Goal: Task Accomplishment & Management: Manage account settings

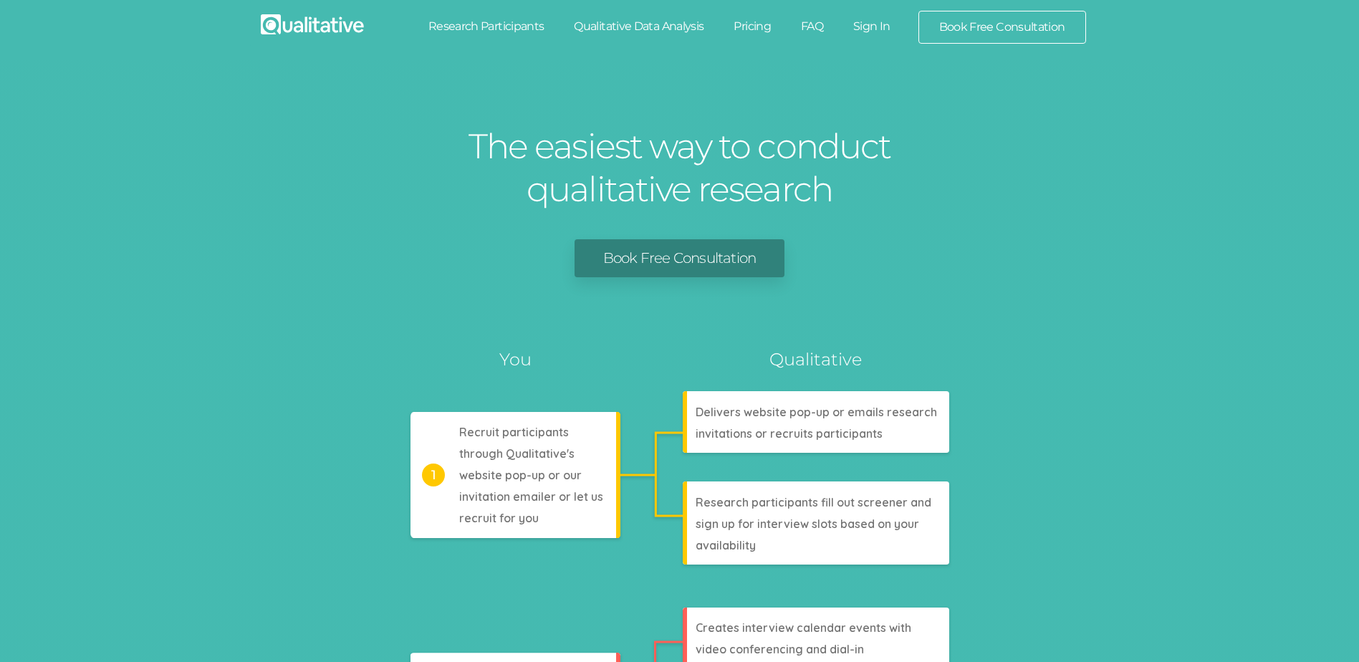
click at [867, 27] on link "Sign In" at bounding box center [871, 27] width 67 height 32
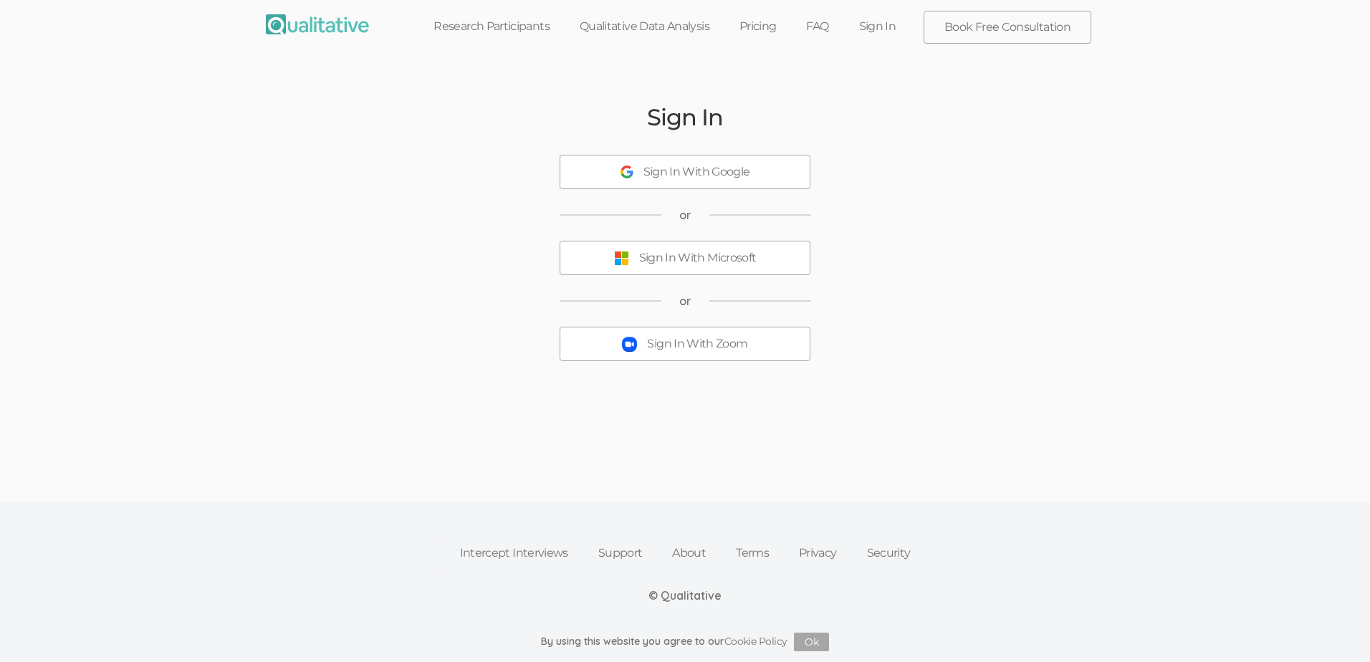
click at [696, 345] on div "Sign In With Zoom" at bounding box center [697, 344] width 100 height 16
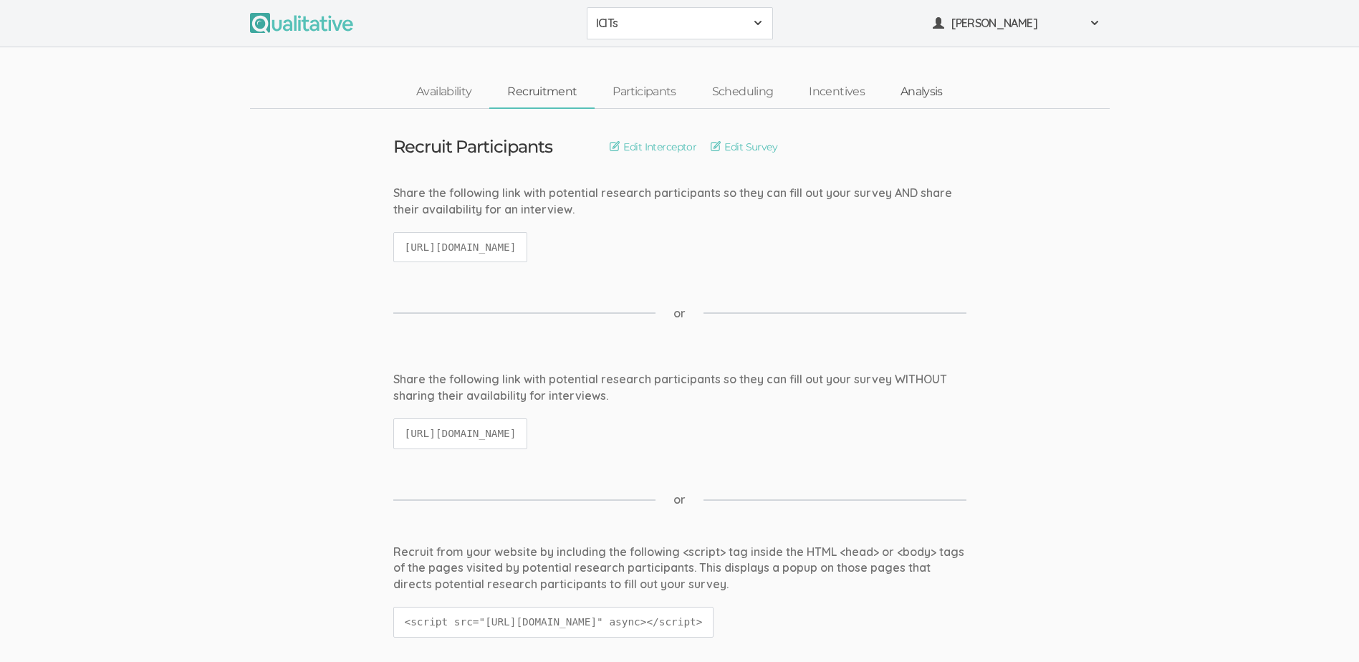
click at [916, 92] on link "Analysis" at bounding box center [922, 92] width 78 height 31
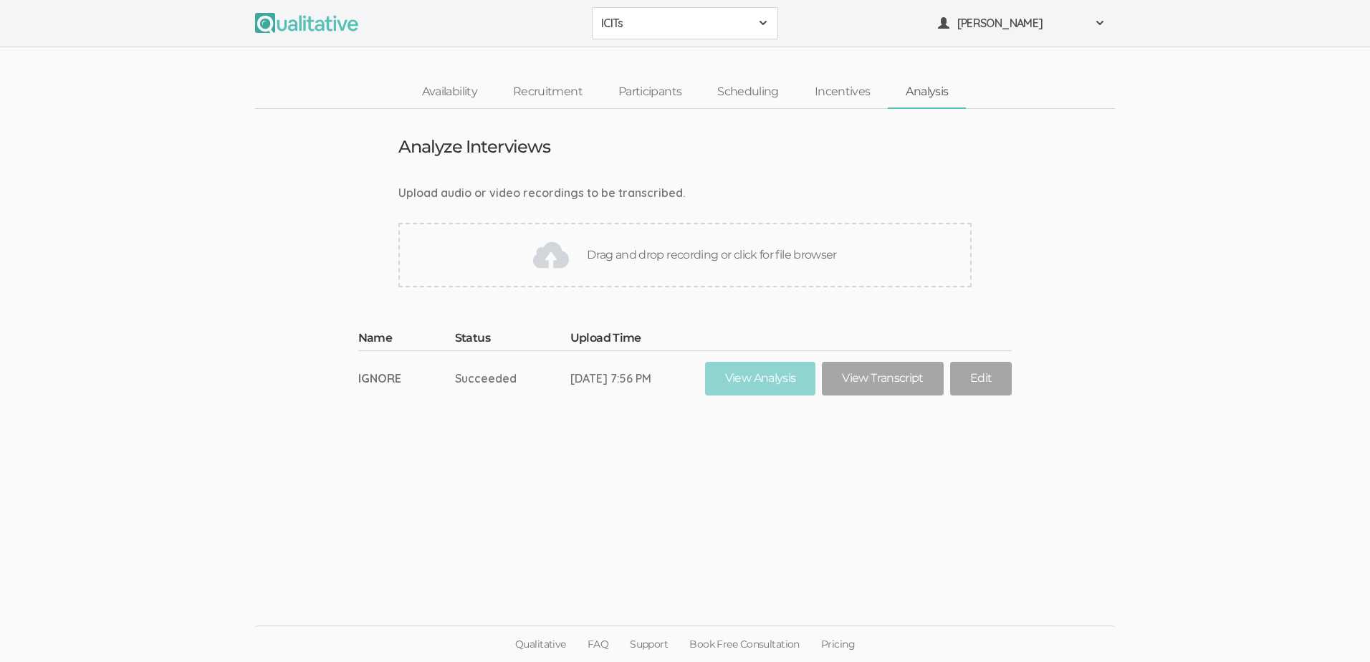
click at [604, 261] on div "Drag and drop recording or click for file browser" at bounding box center [684, 255] width 573 height 64
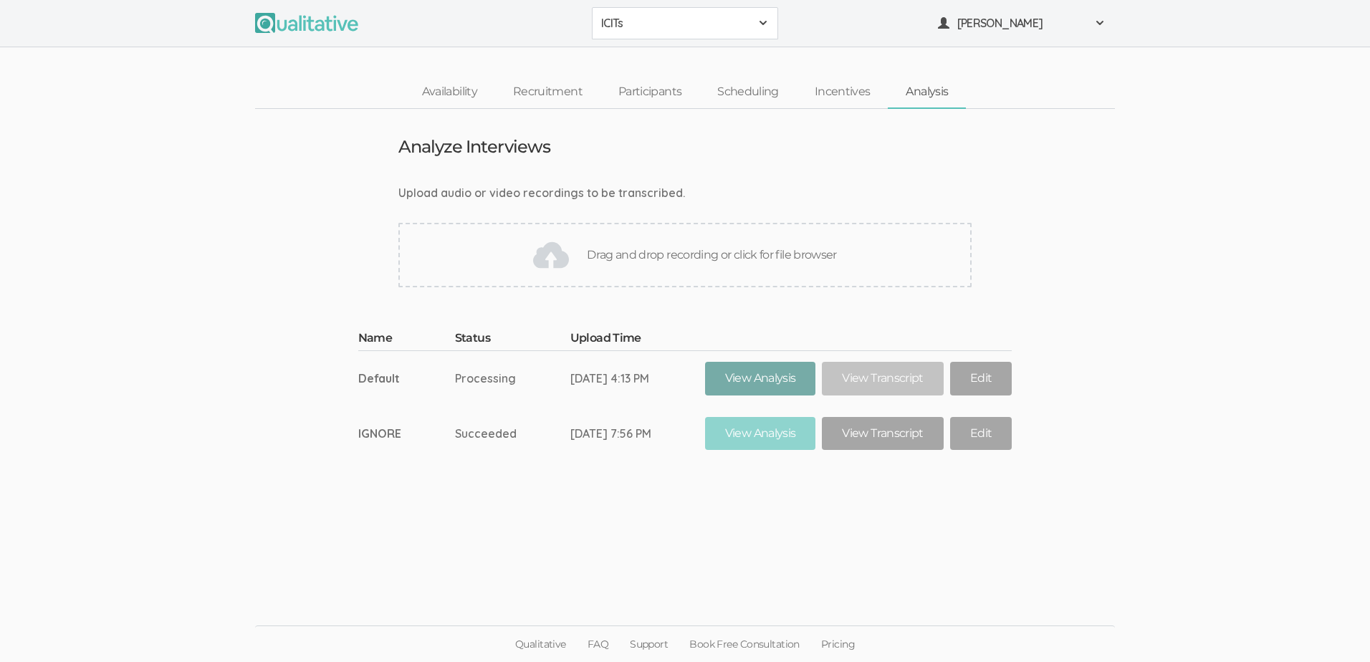
click at [749, 382] on link "View Analysis" at bounding box center [760, 379] width 111 height 34
click at [652, 92] on link "Participants" at bounding box center [649, 92] width 99 height 31
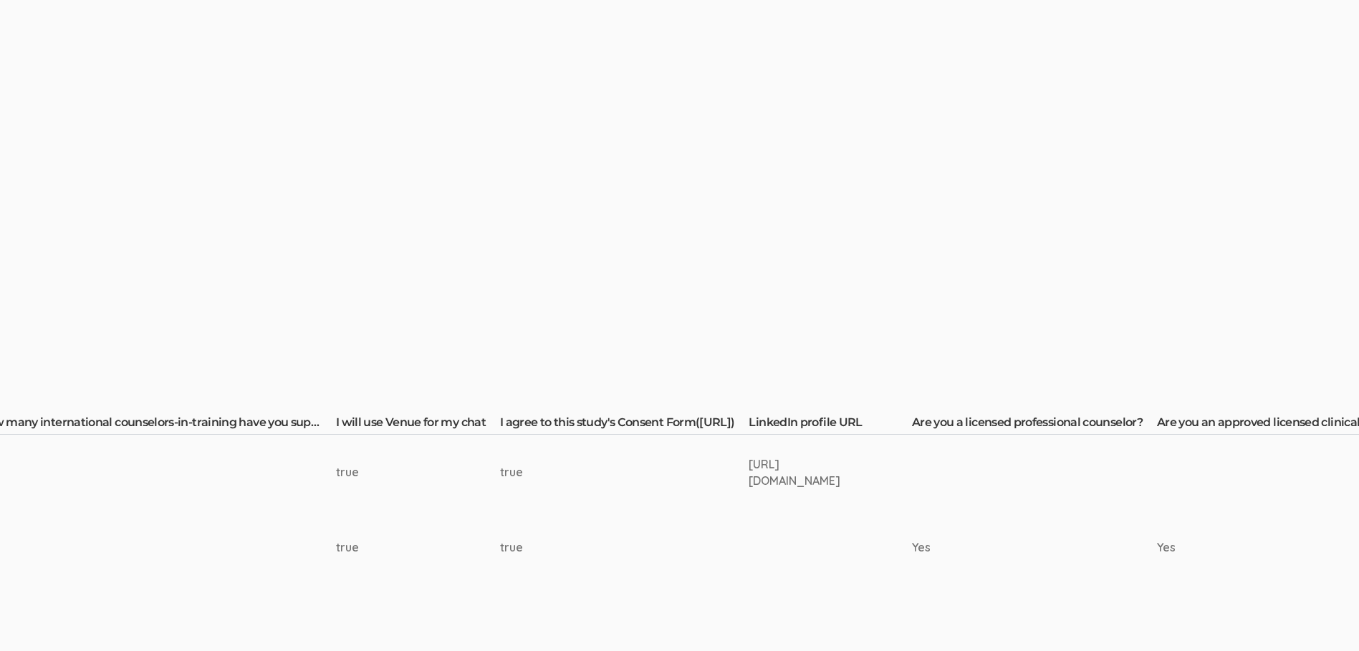
scroll to position [0, 2011]
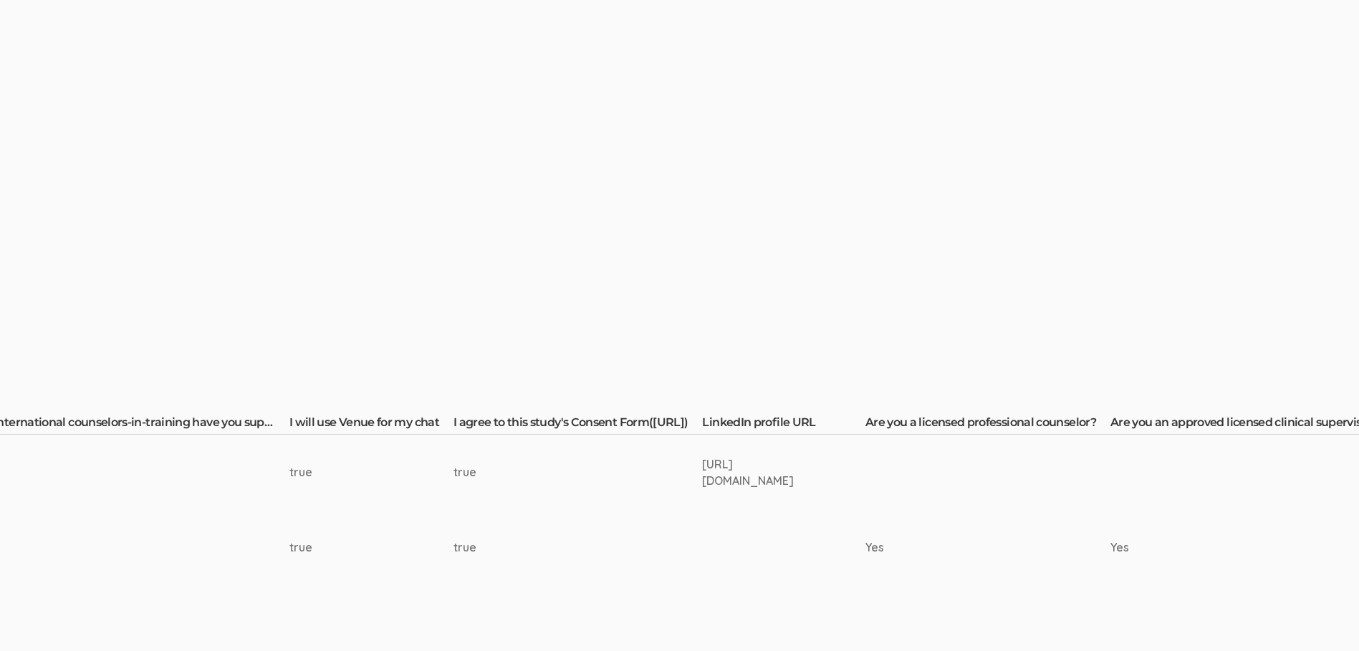
drag, startPoint x: 875, startPoint y: 468, endPoint x: 613, endPoint y: 477, distance: 261.7
click at [613, 477] on tr "verified × Type tags here... [PERSON_NAME] [PERSON_NAME][EMAIL_ADDRESS][DOMAIN_…" at bounding box center [278, 472] width 4559 height 75
copy tr "[URL][DOMAIN_NAME]"
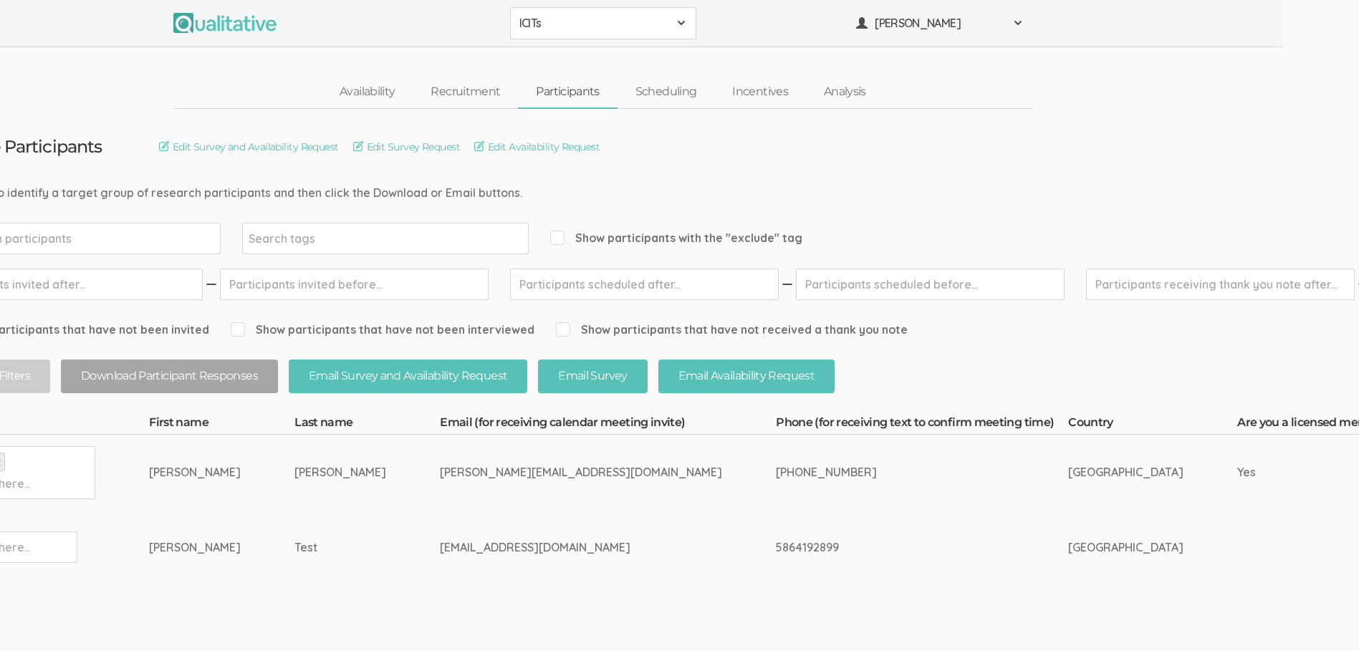
scroll to position [0, 0]
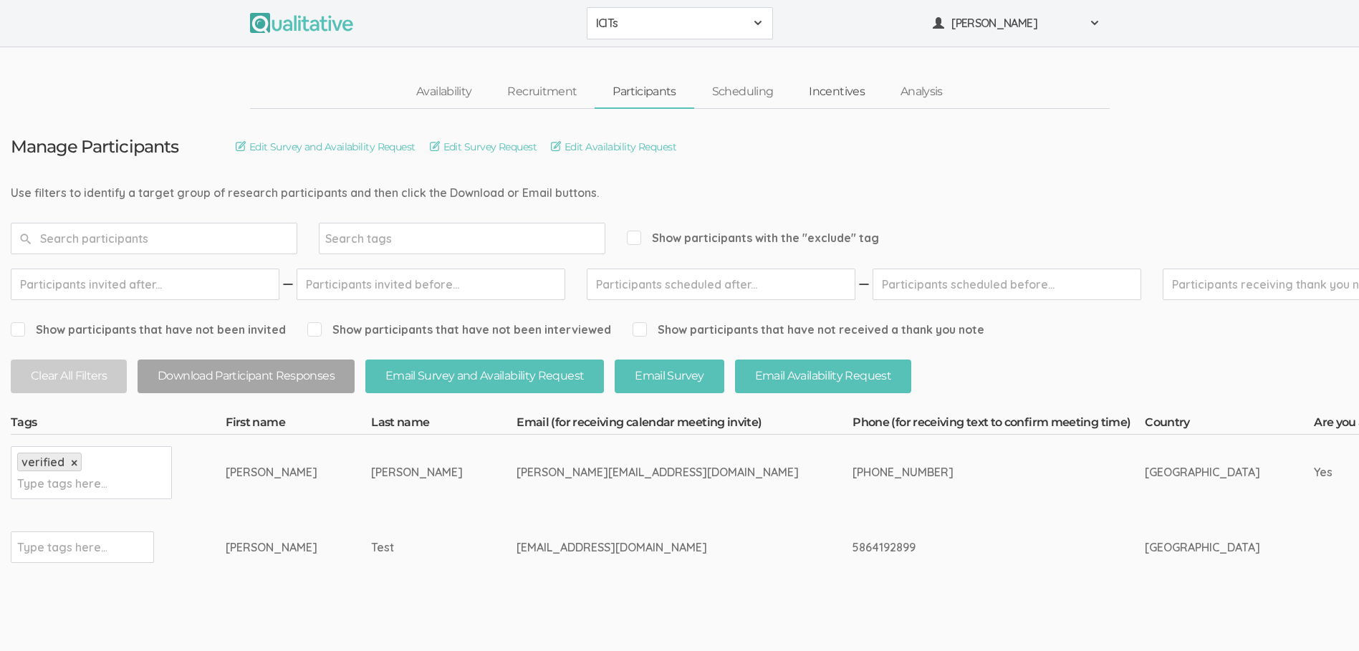
click at [842, 93] on link "Incentives" at bounding box center [837, 92] width 92 height 31
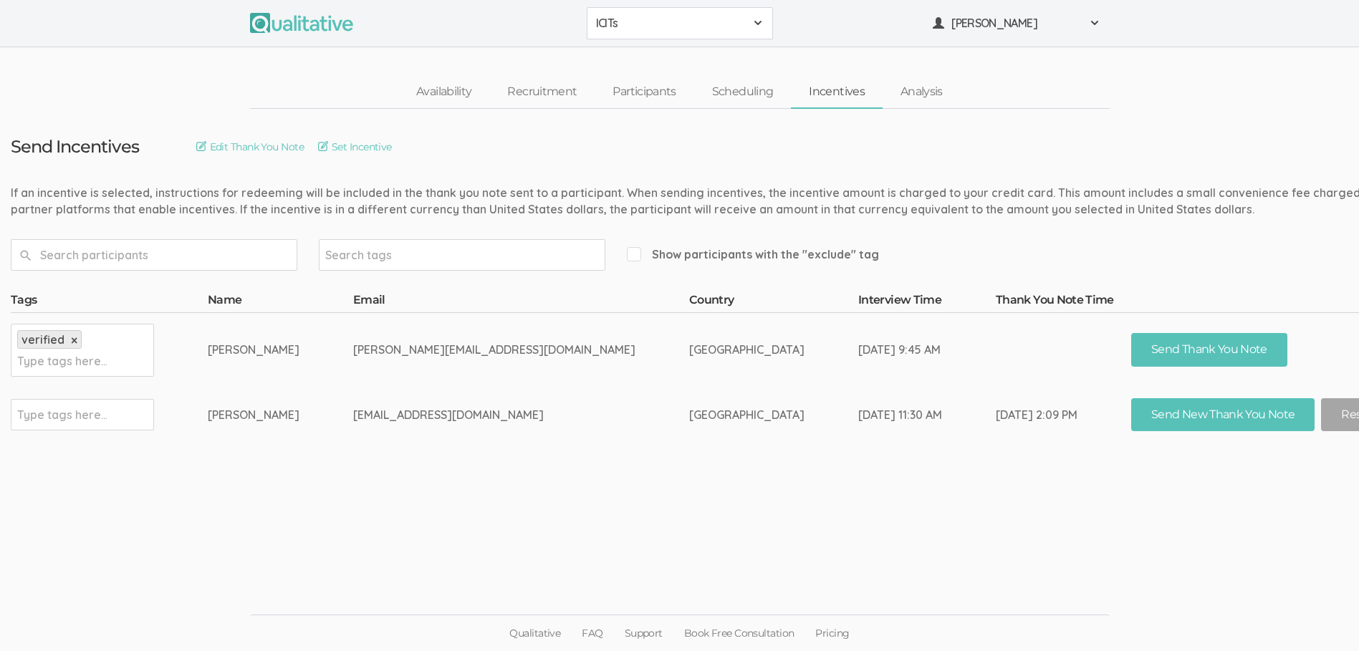
click at [375, 347] on td "[PERSON_NAME][EMAIL_ADDRESS][DOMAIN_NAME]" at bounding box center [521, 349] width 336 height 75
click at [279, 146] on link "Edit Thank You Note" at bounding box center [249, 147] width 107 height 16
